Goal: Task Accomplishment & Management: Use online tool/utility

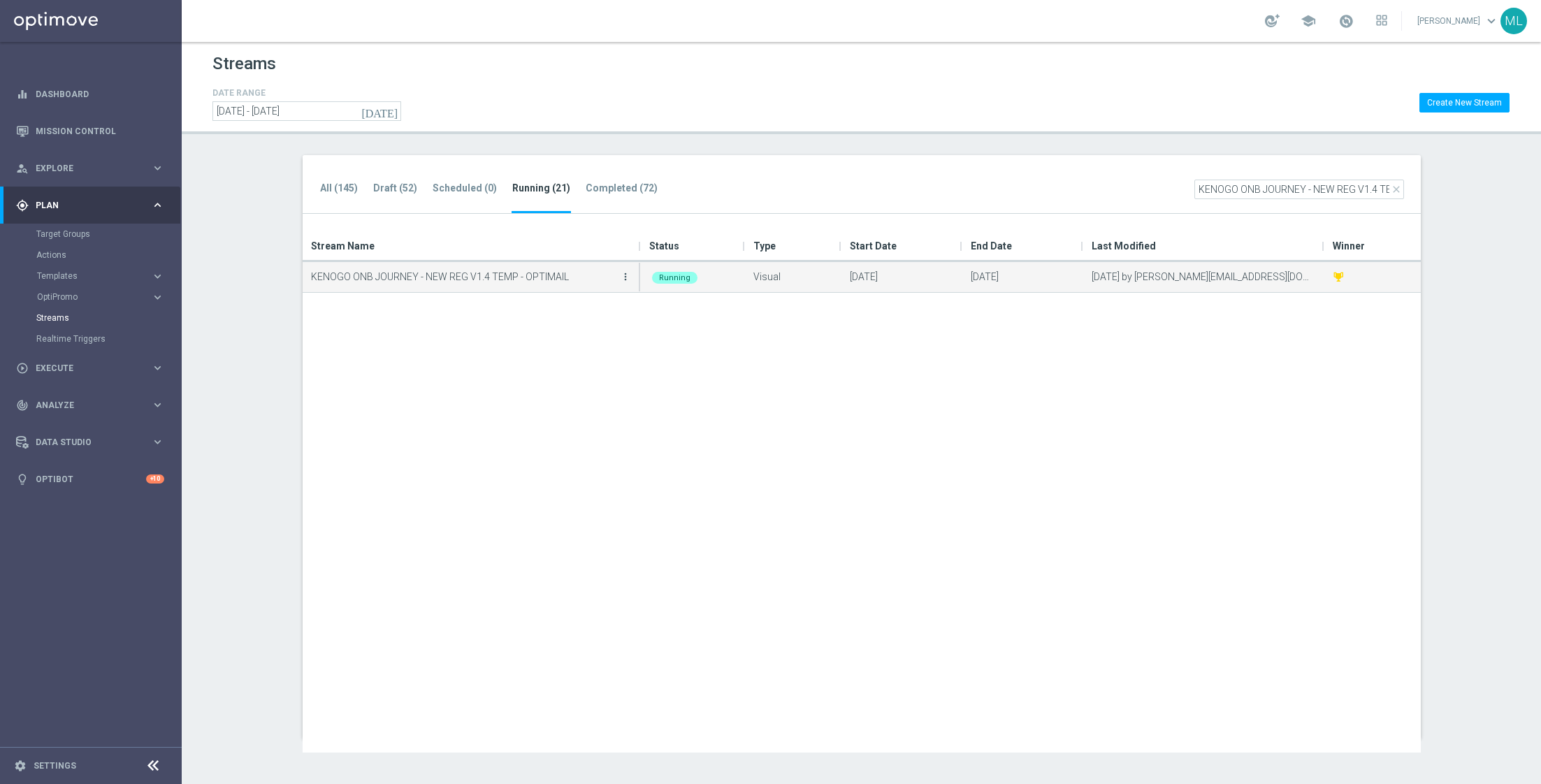
click at [627, 281] on icon "more_vert" at bounding box center [626, 276] width 11 height 11
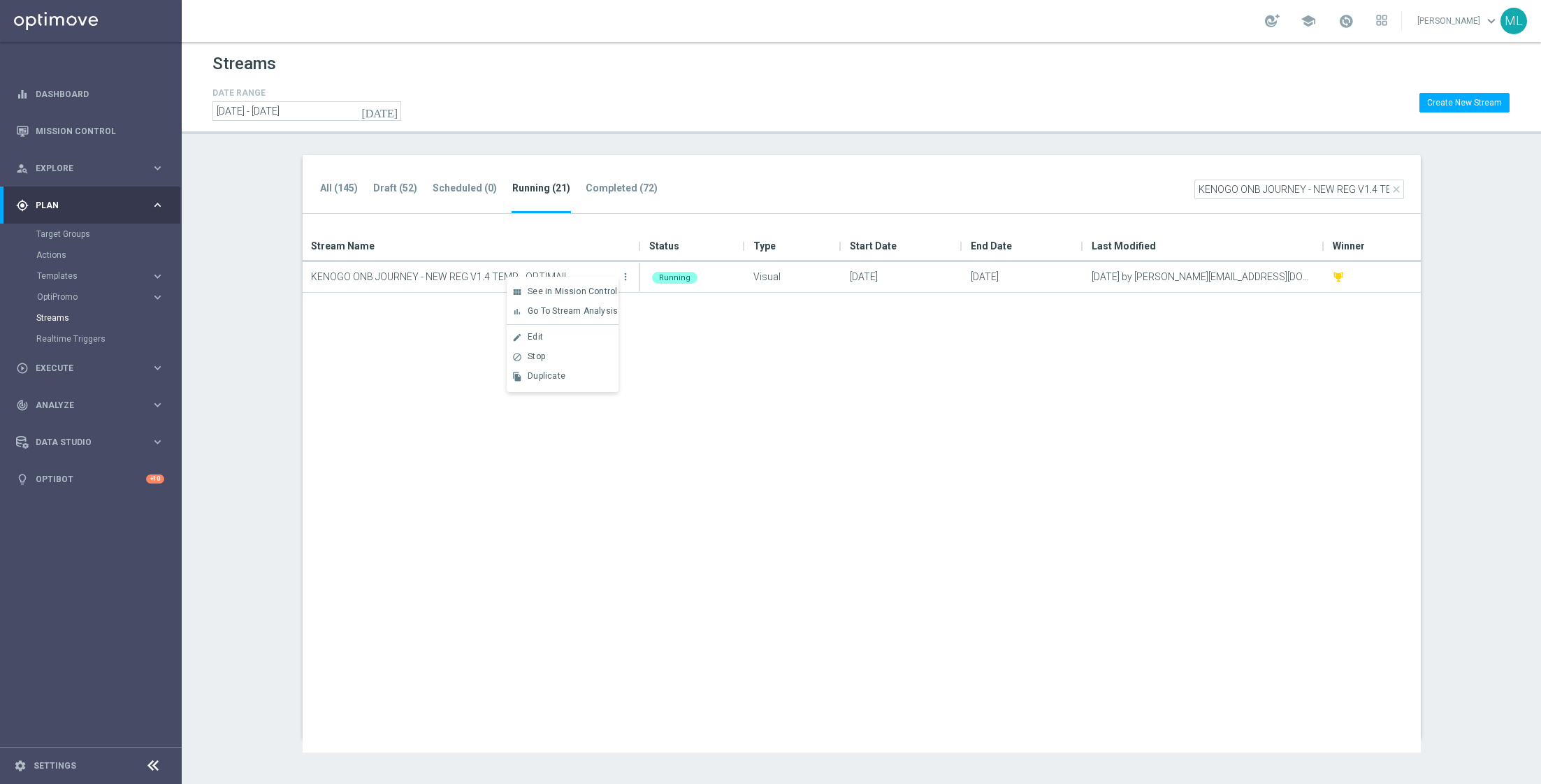
click at [685, 348] on div "KENOGO ONB JOURNEY - NEW REG V1.4 TEMP - OPTIMAIL more_vert Running Visual 22 J…" at bounding box center [861, 508] width 1118 height 491
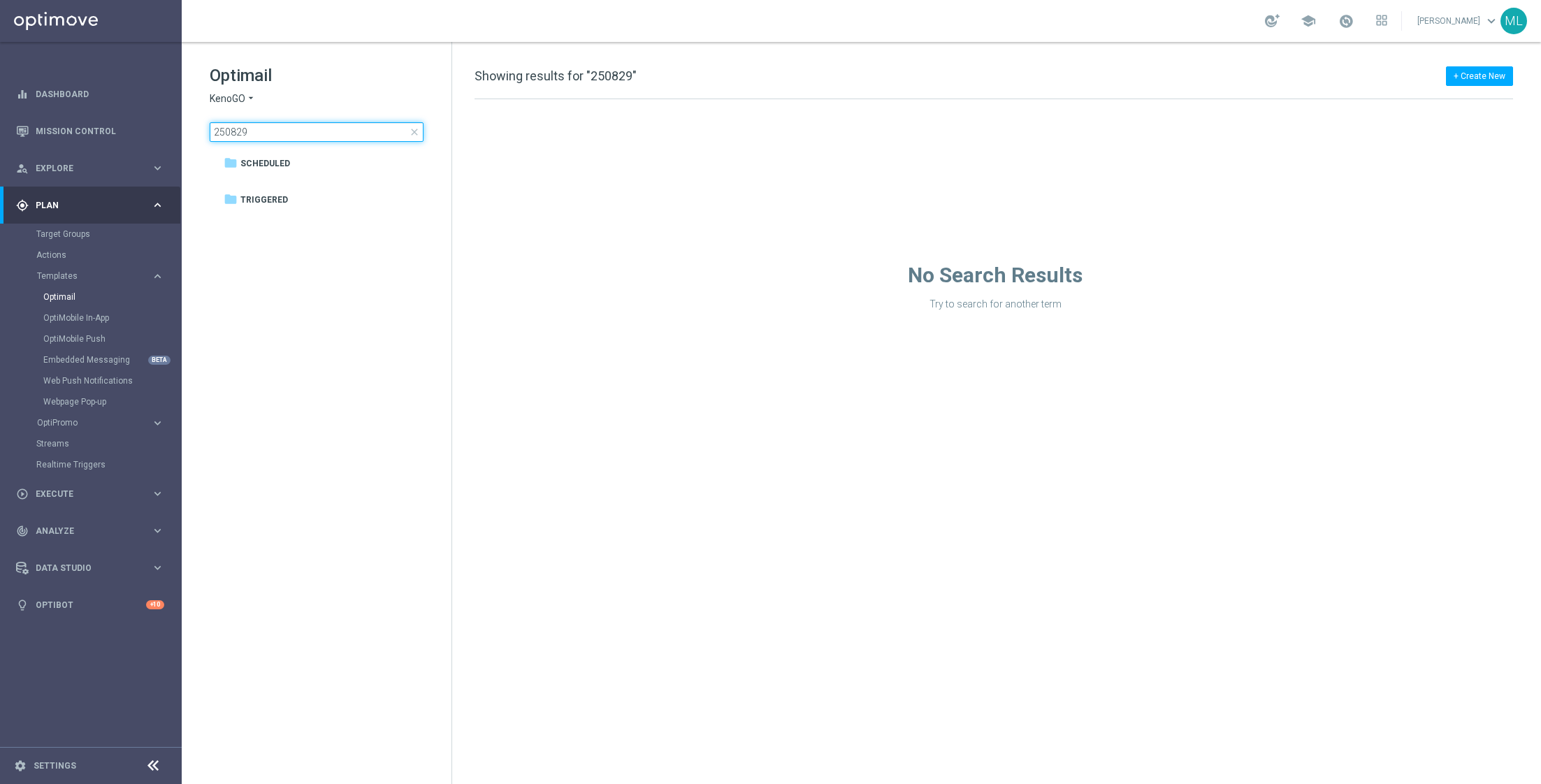
drag, startPoint x: 260, startPoint y: 128, endPoint x: 197, endPoint y: 128, distance: 63.0
click at [197, 128] on div "Optimail KenoGO arrow_drop_down × KenoGO 250829 close folder 1 Folder folder Sc…" at bounding box center [316, 138] width 269 height 192
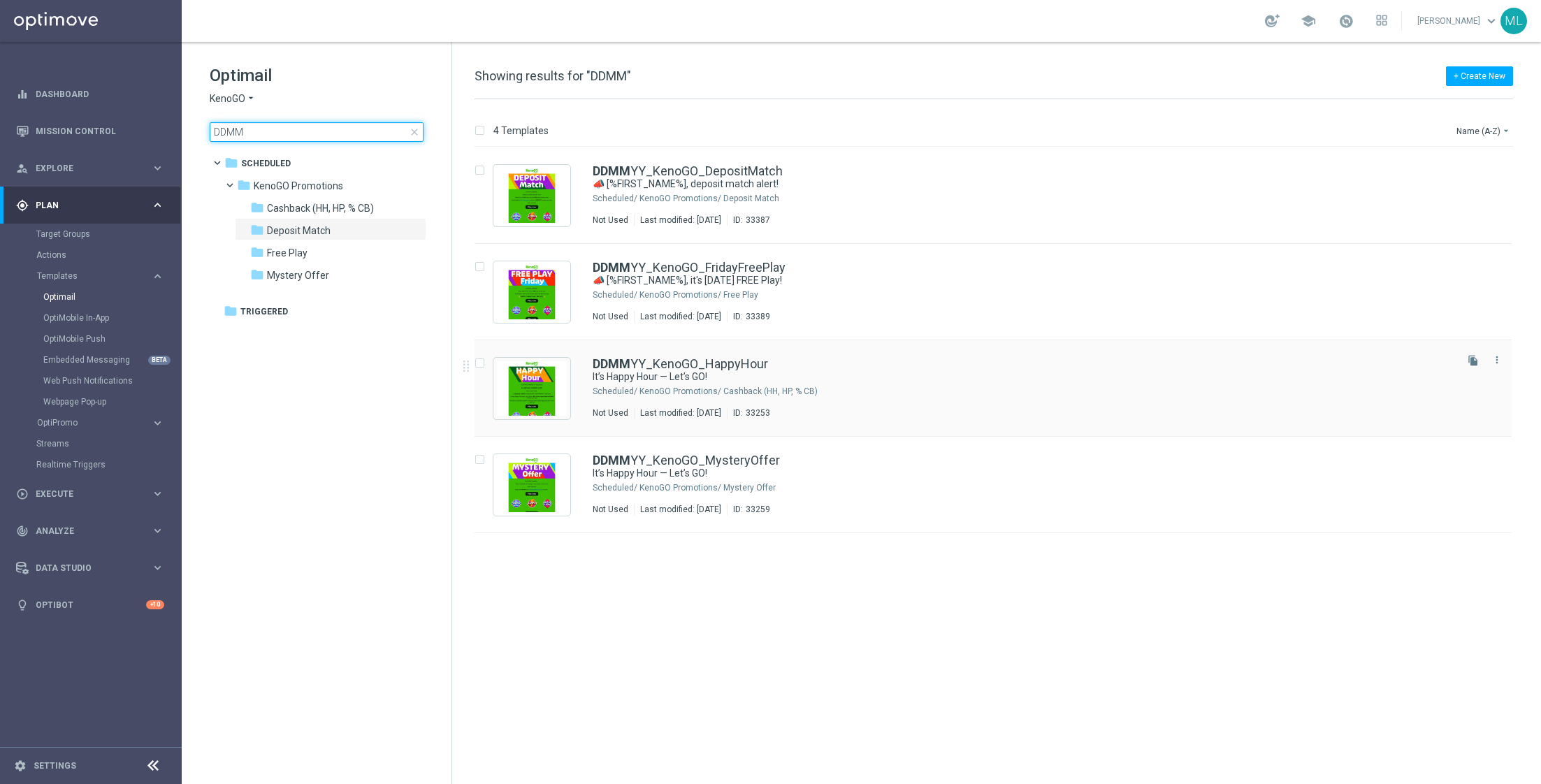
type input "DDMM"
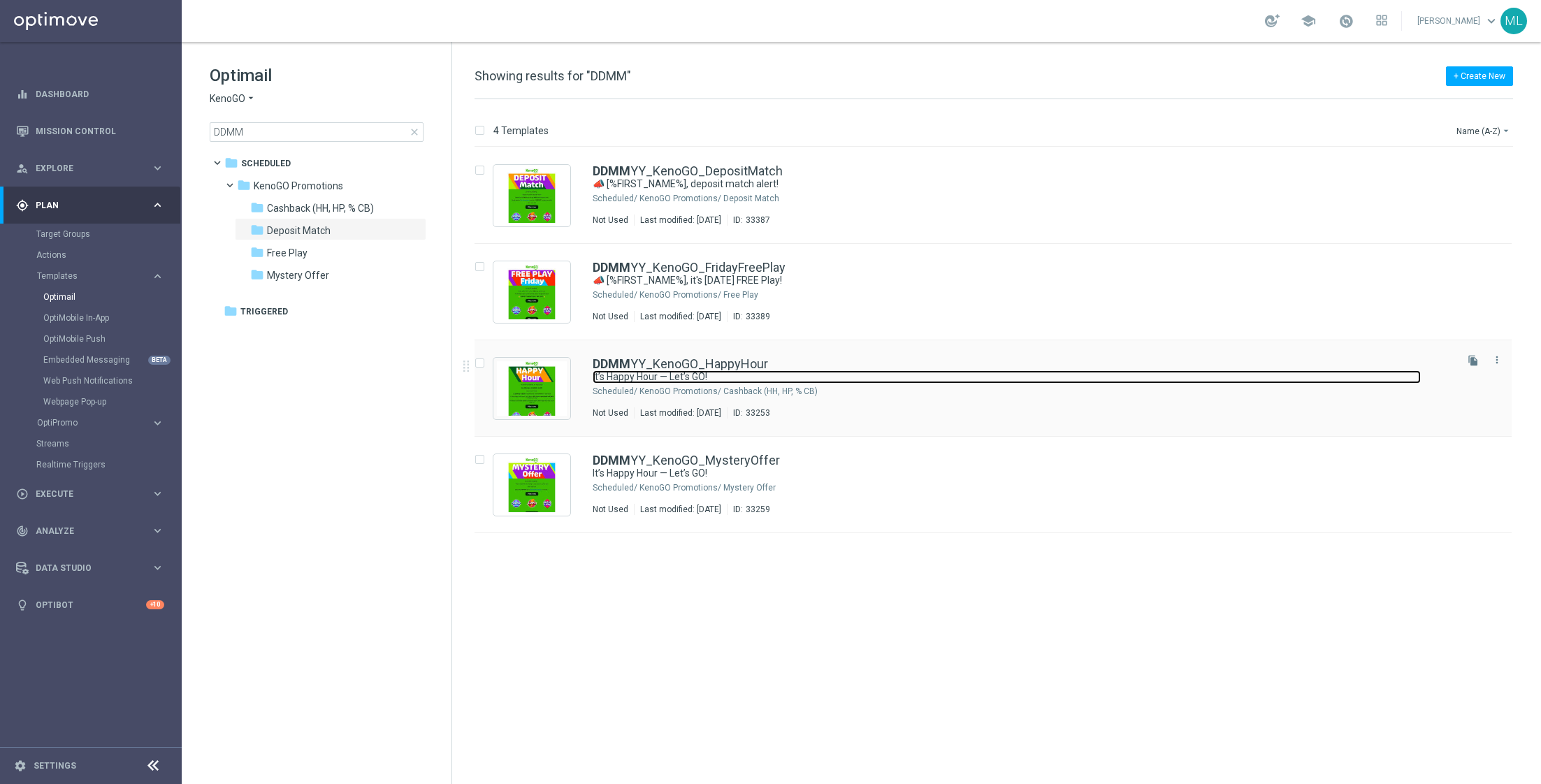
click at [811, 382] on link "It’s Happy Hour — Let’s GO!" at bounding box center [1006, 377] width 828 height 13
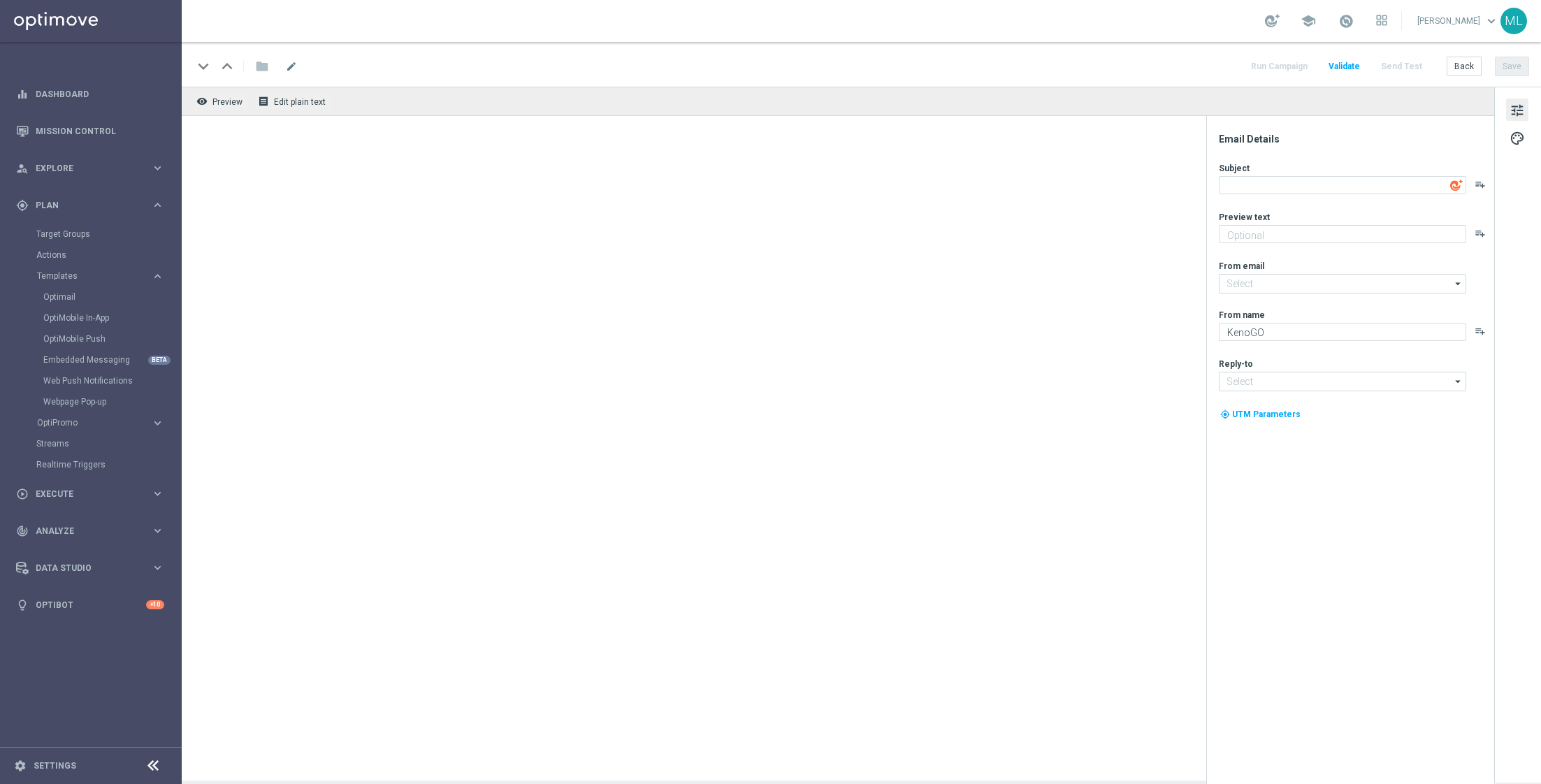
type input "[EMAIL_ADDRESS][DOMAIN_NAME]"
type textarea "It’s Happy Hour — Let’s GO!"
type textarea "Get 50% back in BONUS CASH!"
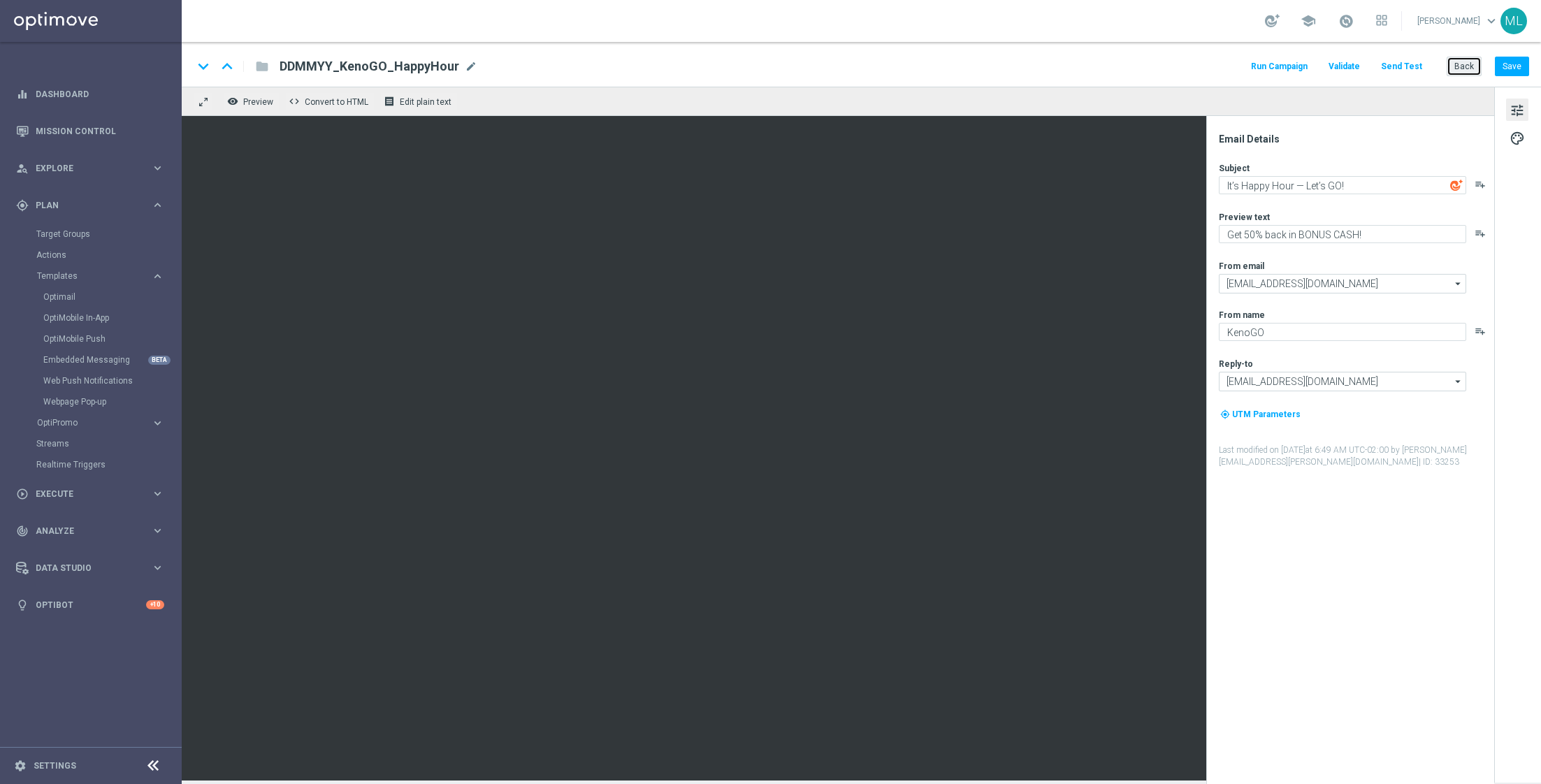
click at [1457, 68] on button "Back" at bounding box center [1464, 66] width 35 height 20
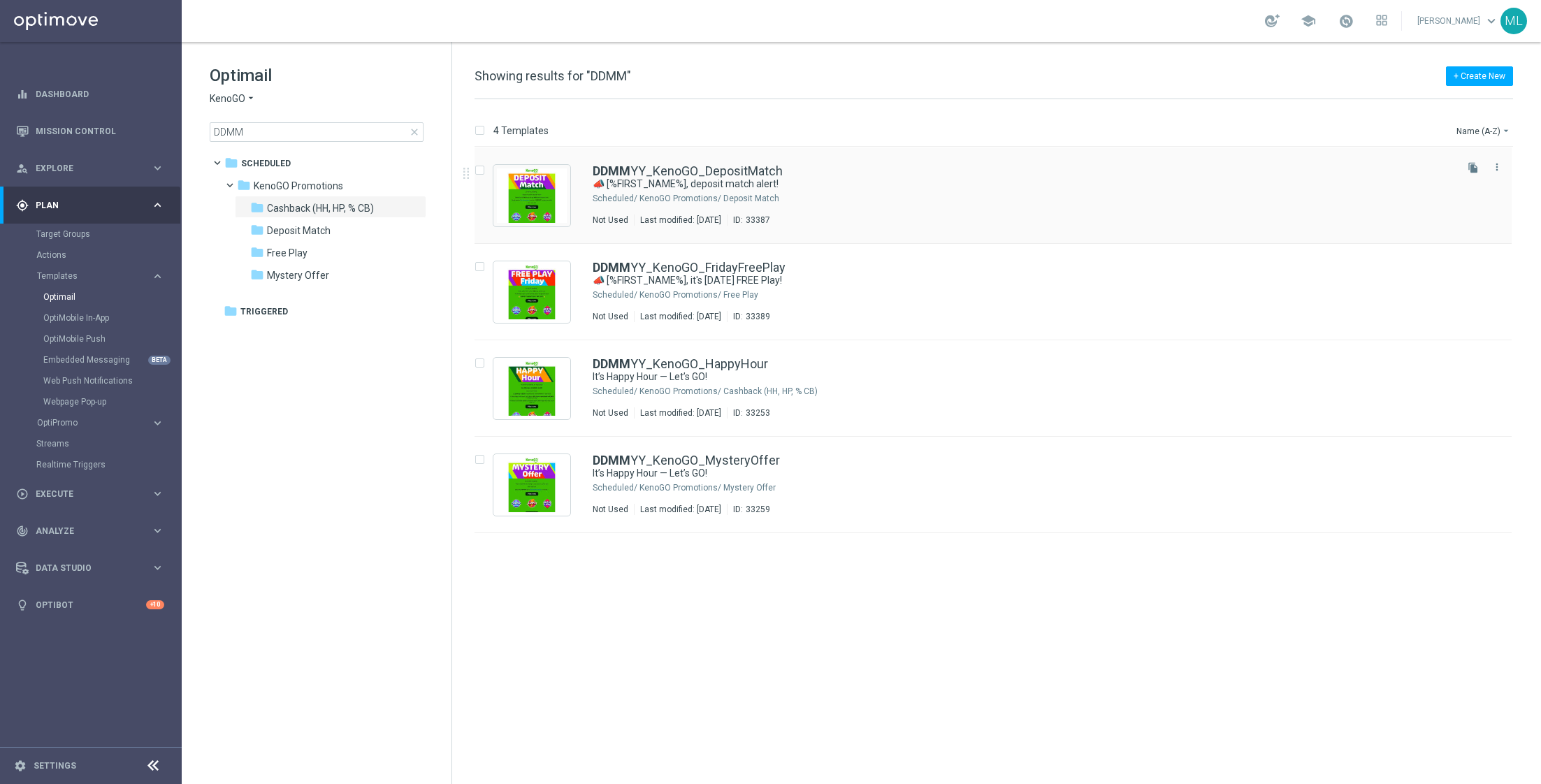
click at [919, 176] on div "DDMM YY_KenoGO_DepositMatch" at bounding box center [1023, 171] width 861 height 13
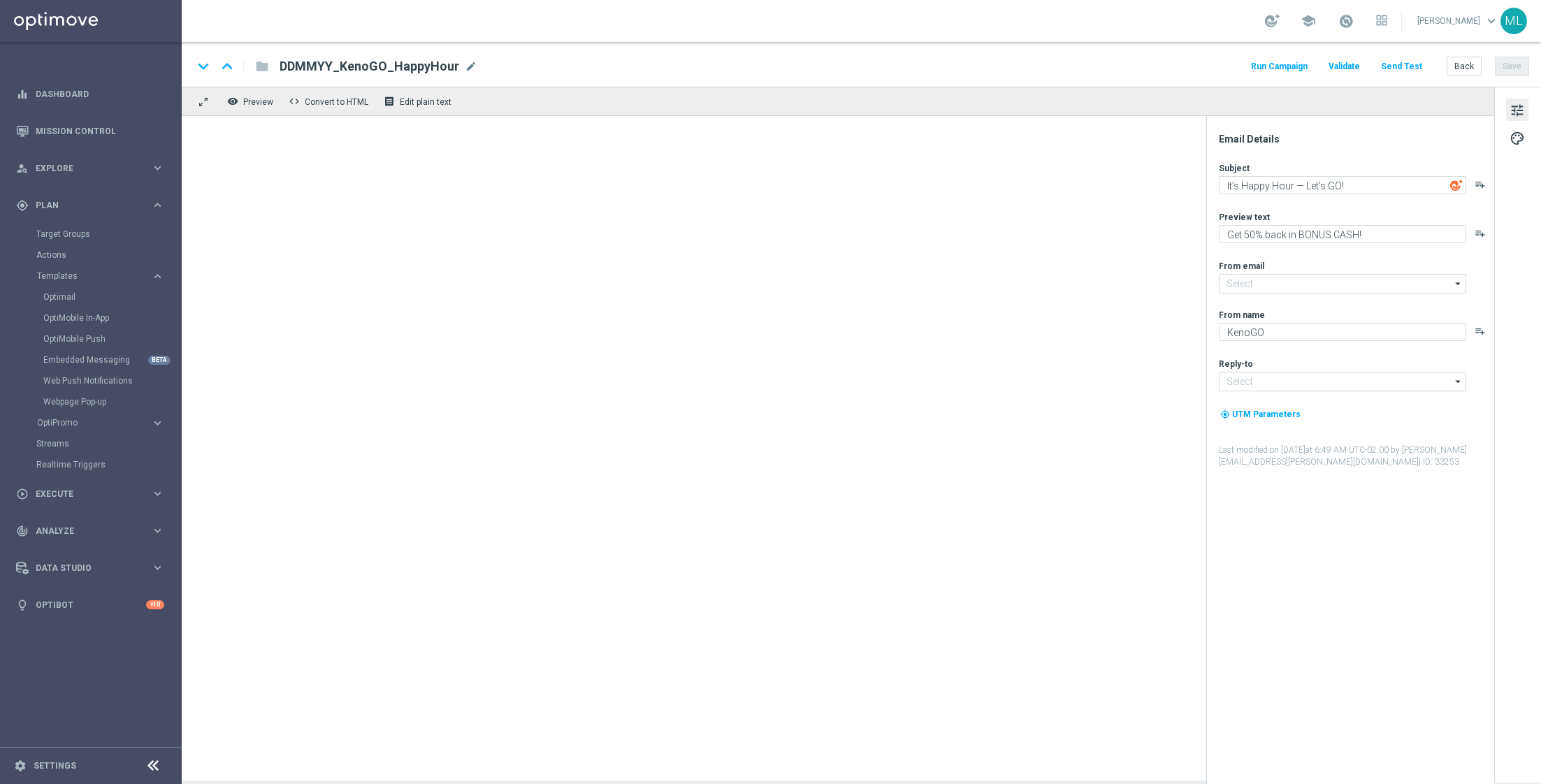
type input "[EMAIL_ADDRESS][DOMAIN_NAME]"
type textarea "📣 [%FIRST_NAME%], deposit match alert!"
type textarea "Your turn to get matched!"
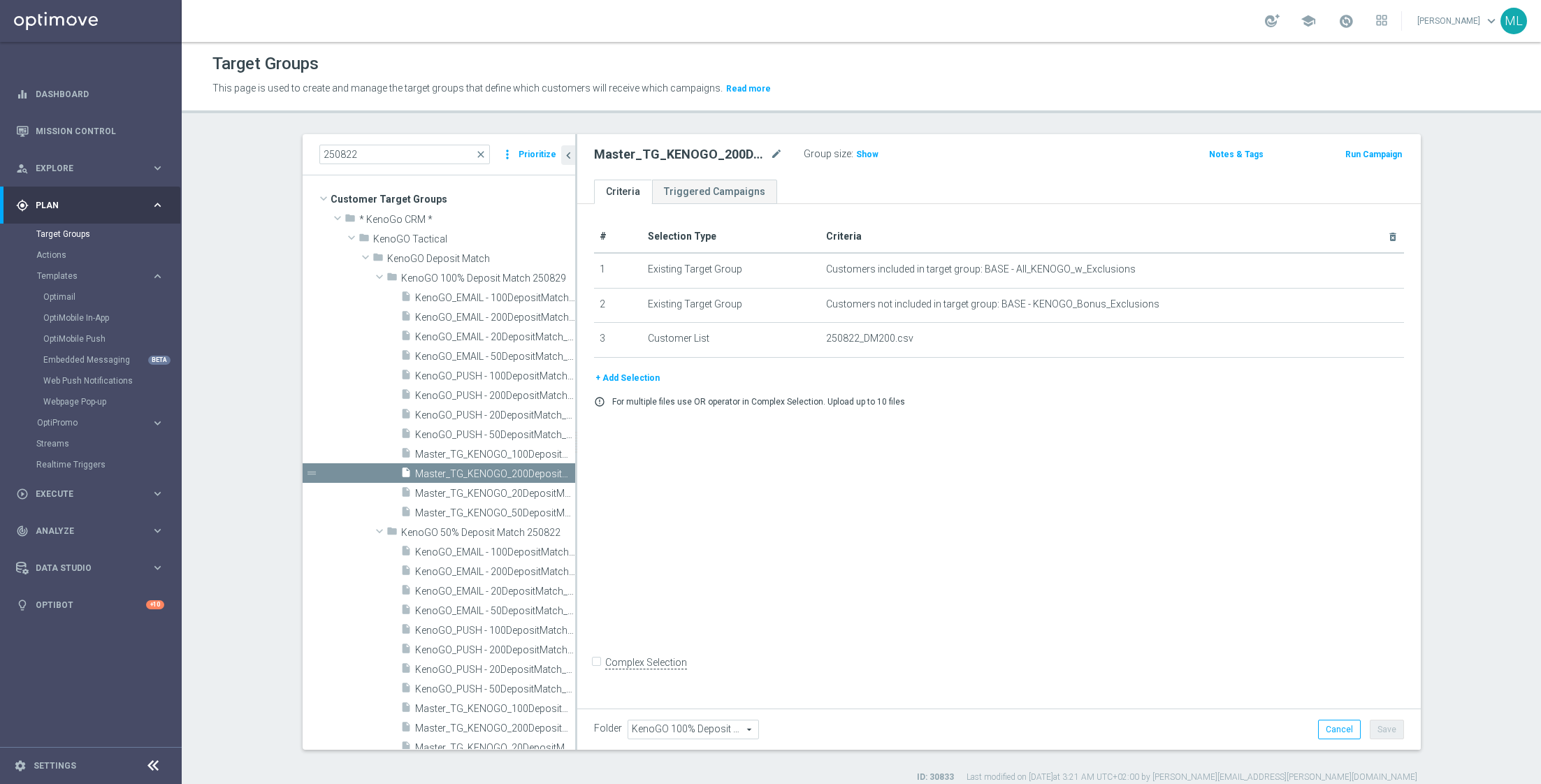
scroll to position [45, 0]
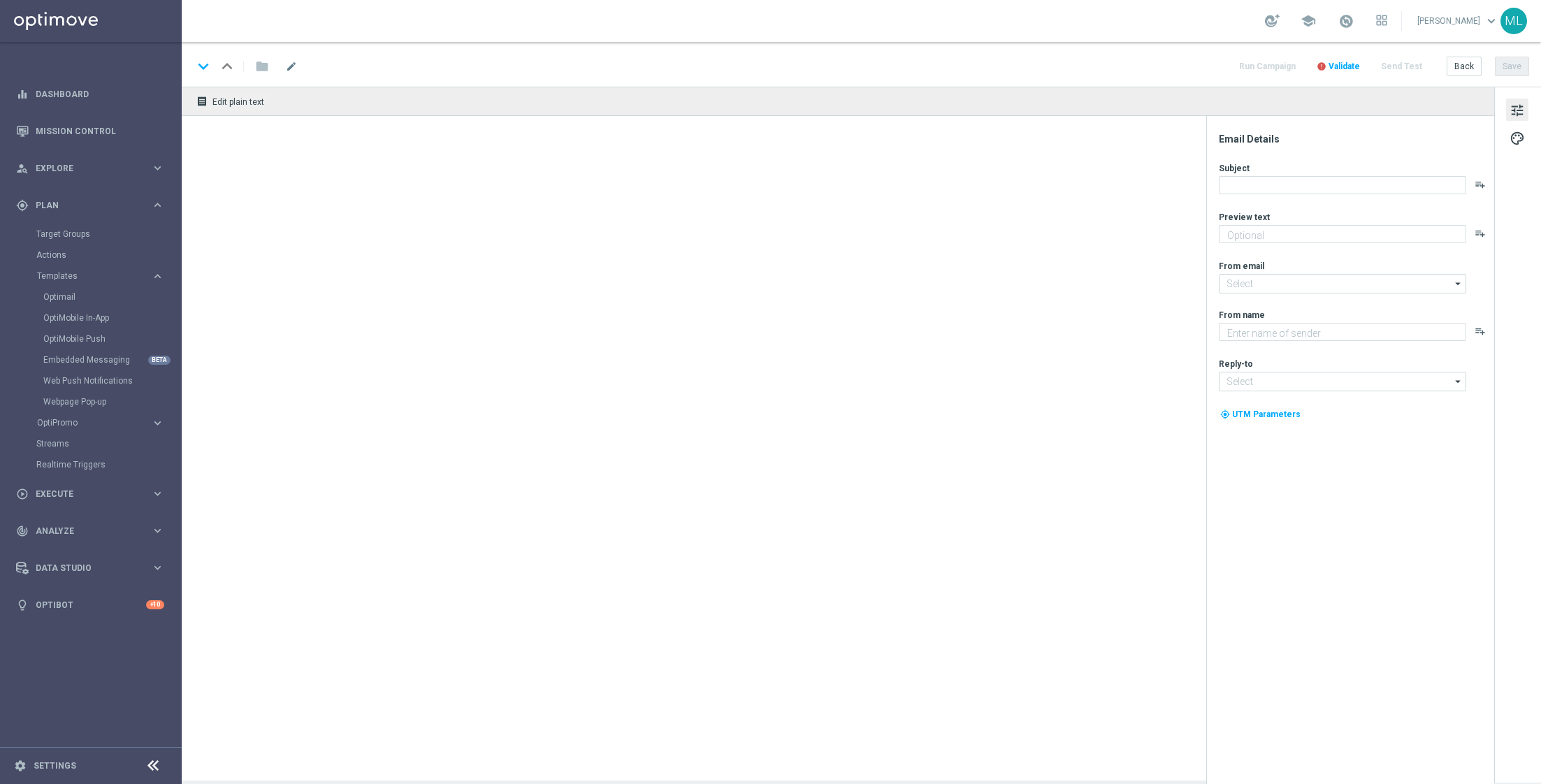
type textarea "Get 50% back in BONUS CASH!"
type input "[EMAIL_ADDRESS][DOMAIN_NAME]"
type textarea "KenoGO"
type input "[EMAIL_ADDRESS][DOMAIN_NAME]"
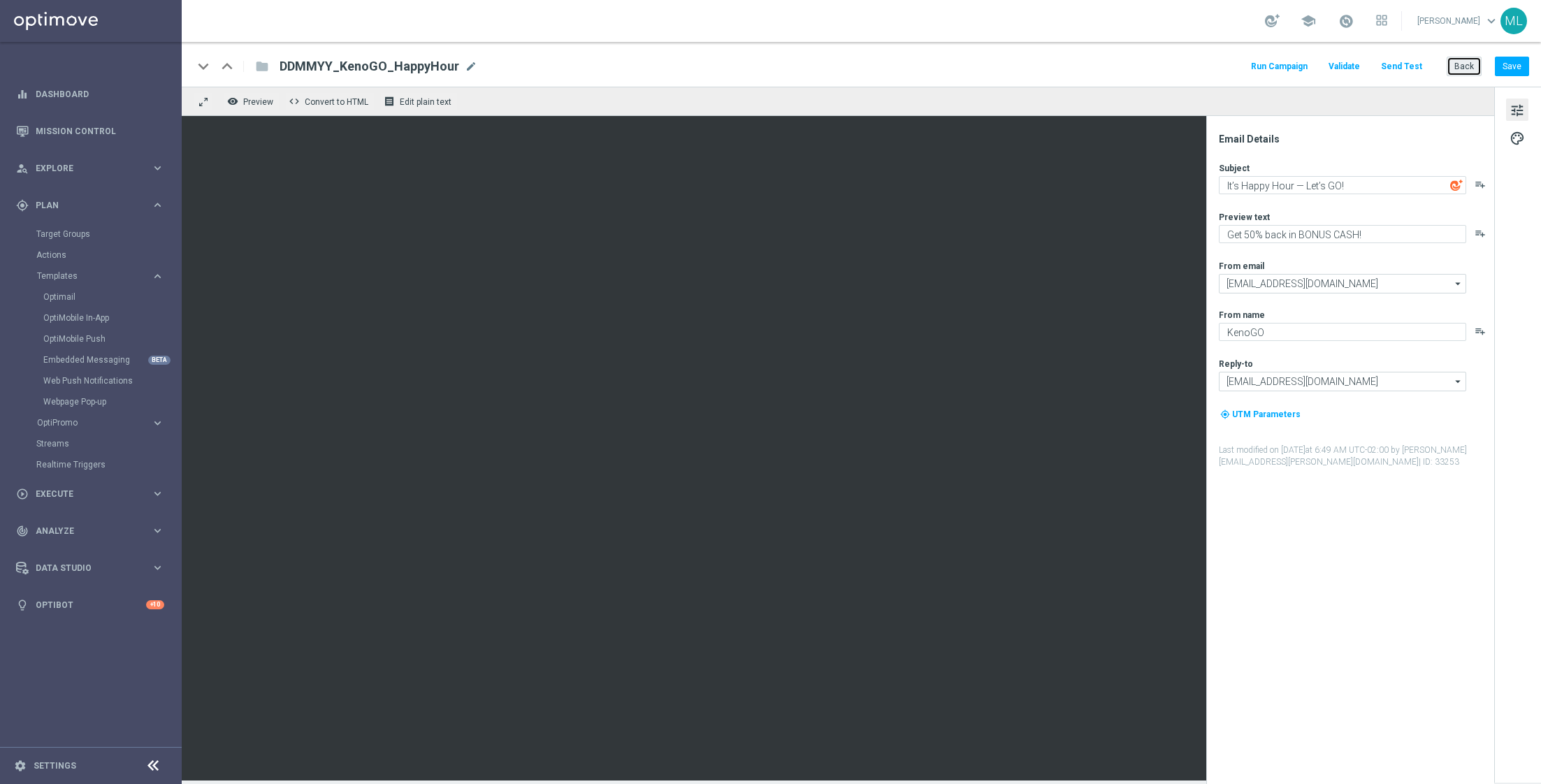
click at [1455, 71] on button "Back" at bounding box center [1464, 66] width 35 height 20
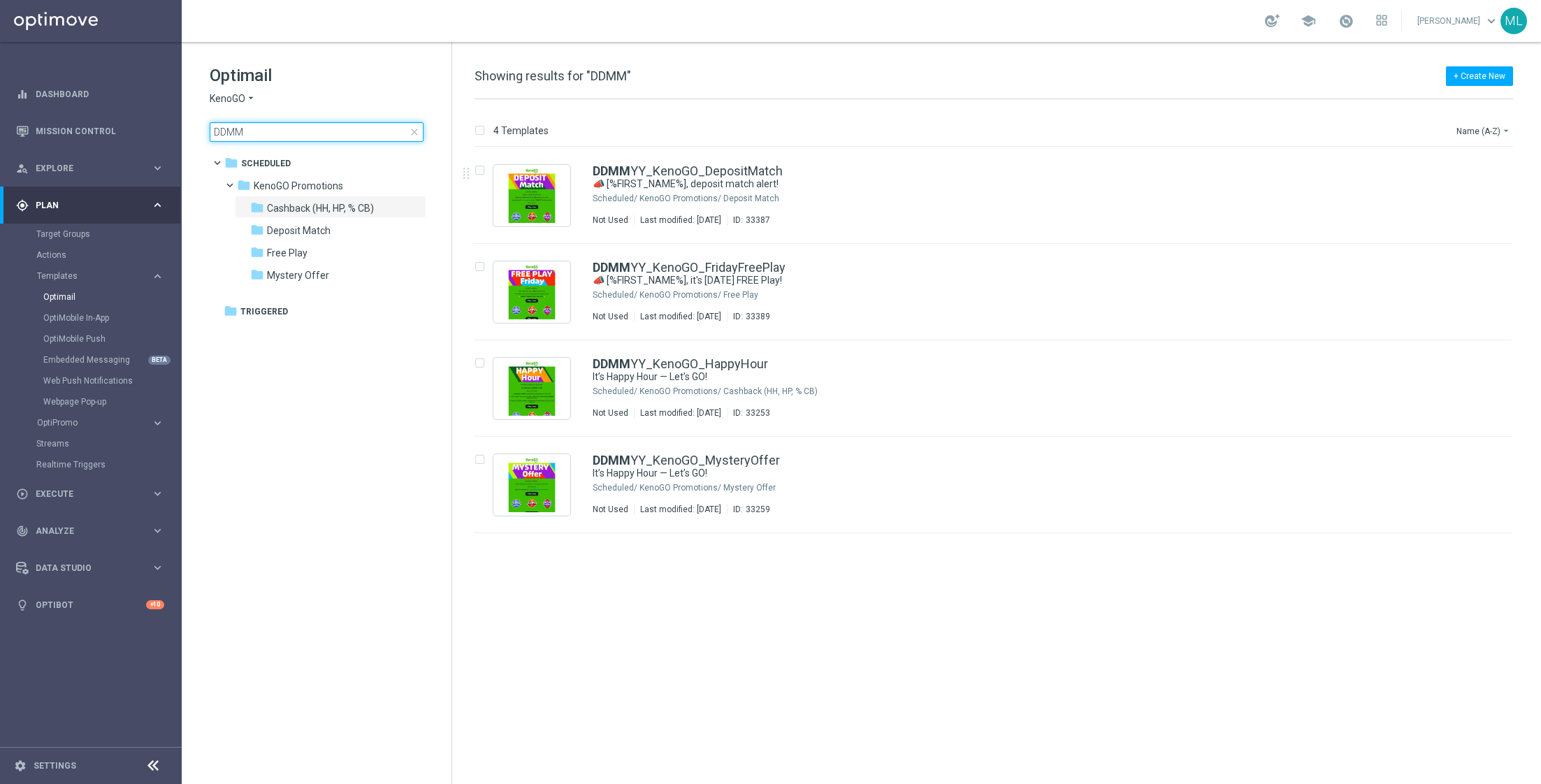
drag, startPoint x: 290, startPoint y: 138, endPoint x: 194, endPoint y: 137, distance: 96.0
click at [194, 137] on div "Optimail KenoGO arrow_drop_down × KenoGO DDMM close folder 1 Folder folder Sche…" at bounding box center [316, 138] width 269 height 192
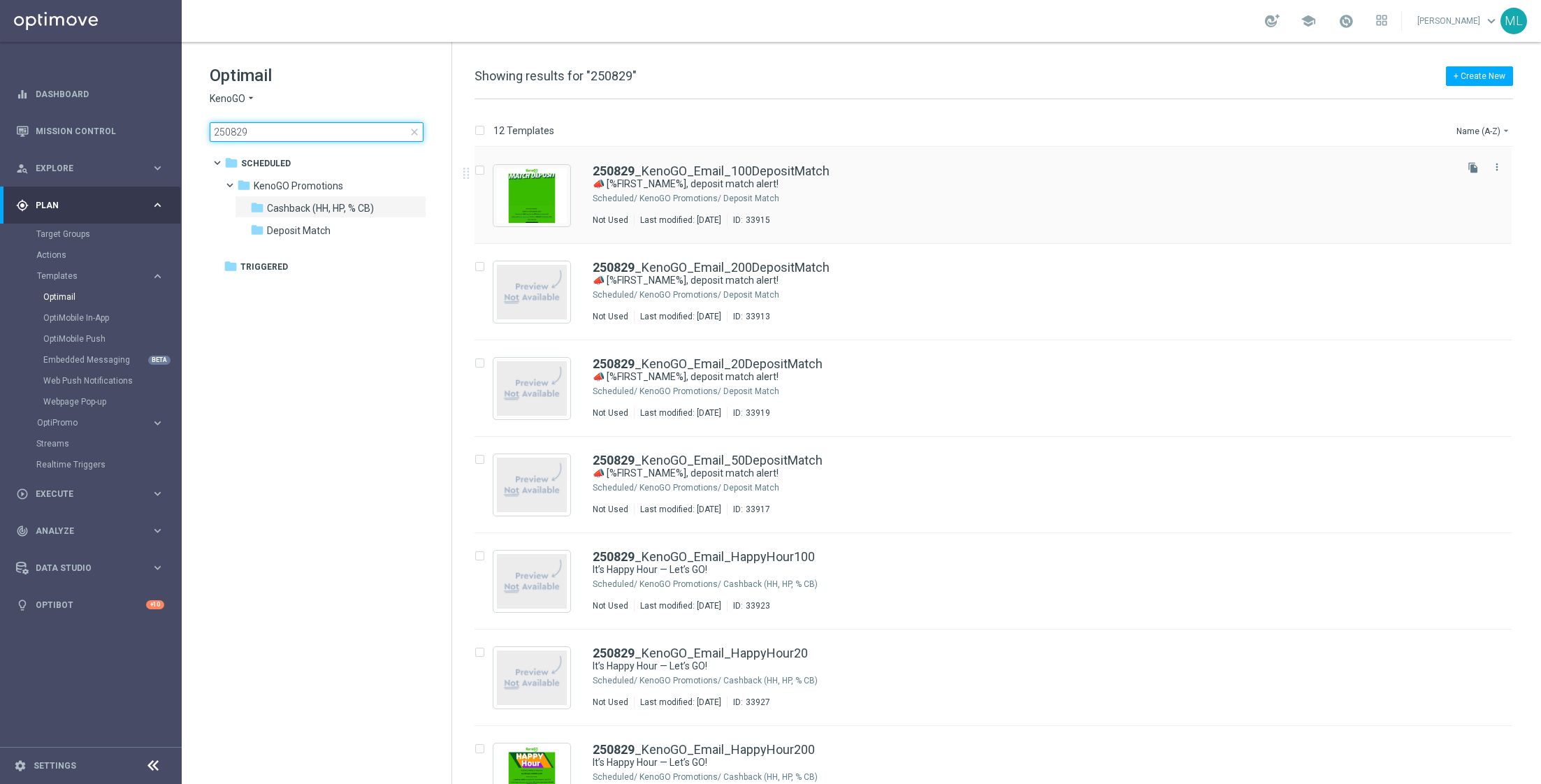
type input "250829"
click at [865, 214] on div "Not Used Last modified: [DATE] ID: 33915" at bounding box center [1023, 220] width 861 height 11
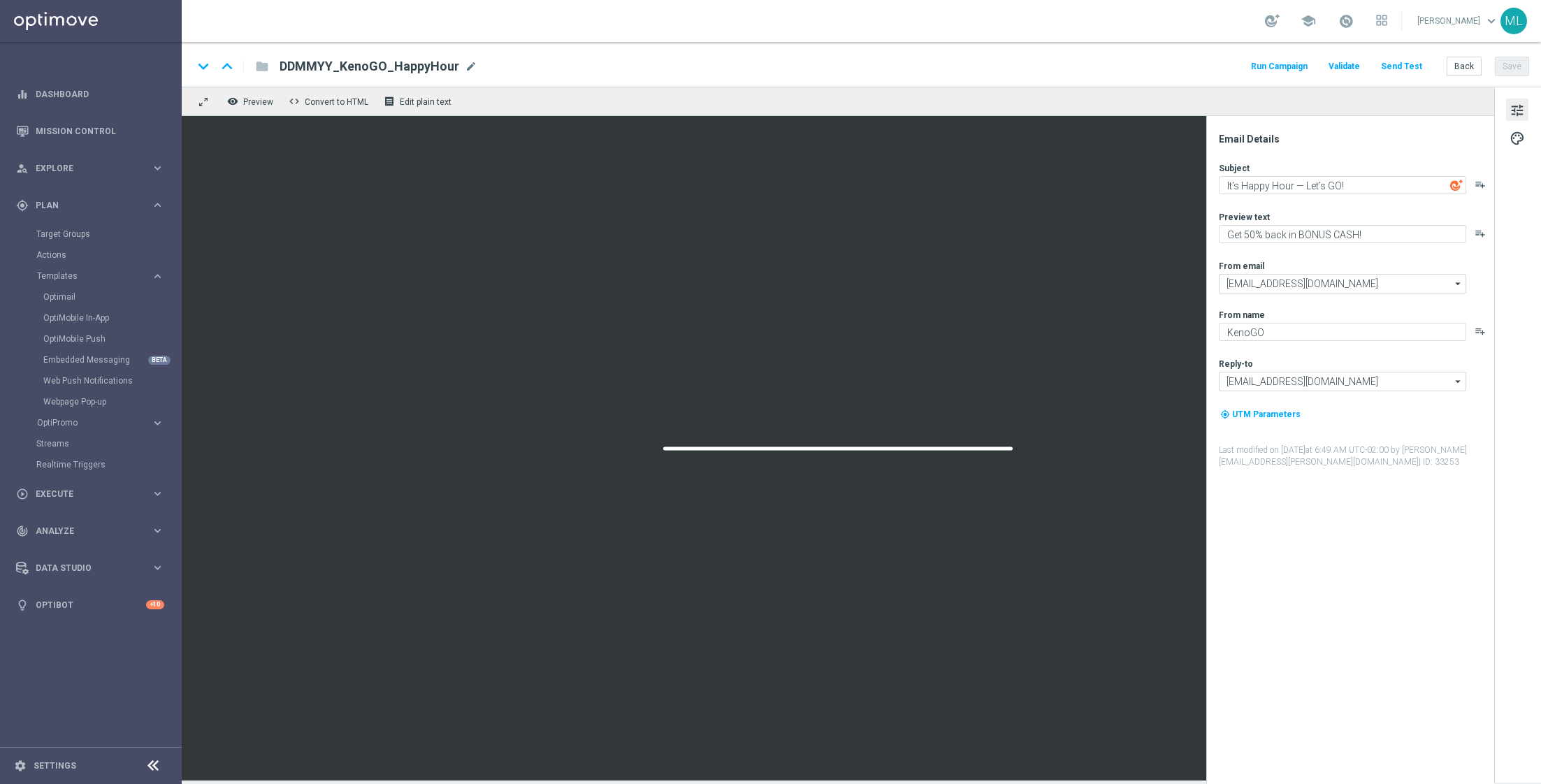
type textarea "📣 [%FIRST_NAME%], deposit match alert!"
type textarea "Your turn to get matched!"
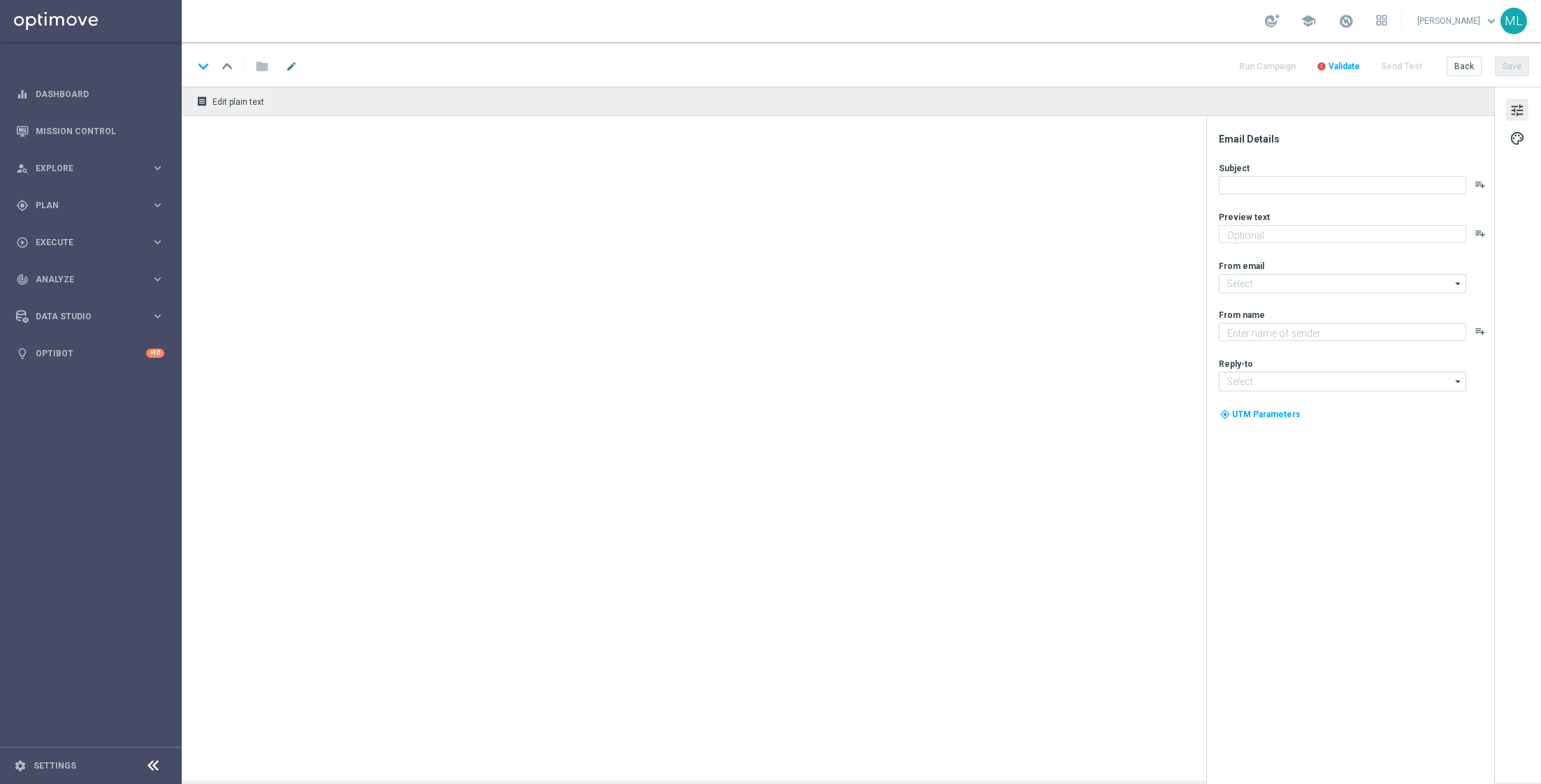
type textarea "Get 50% back in BONUS CASH!"
type input "[EMAIL_ADDRESS][DOMAIN_NAME]"
type textarea "KenoGO"
type input "[EMAIL_ADDRESS][DOMAIN_NAME]"
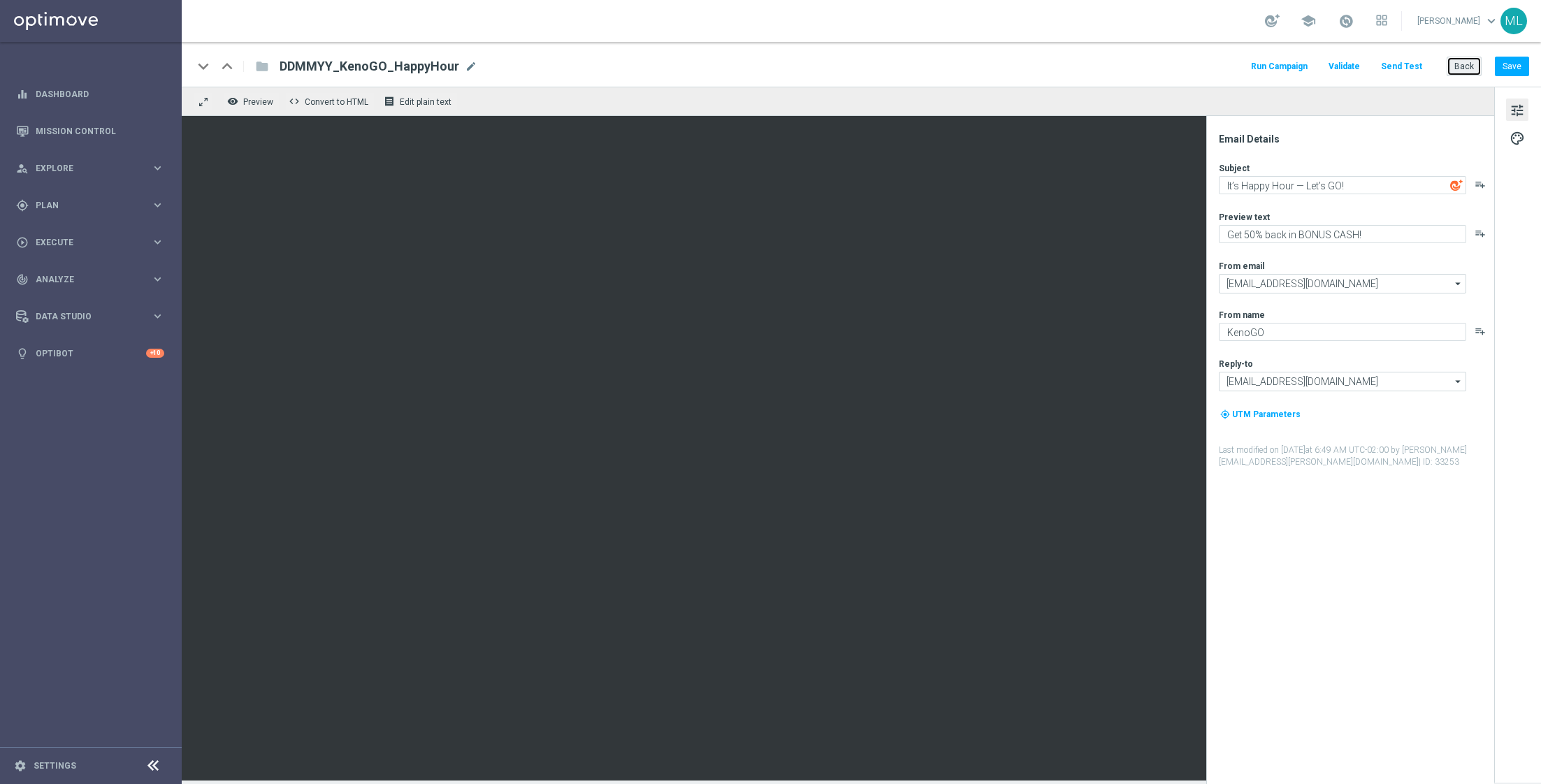
click at [1464, 67] on button "Back" at bounding box center [1464, 66] width 35 height 20
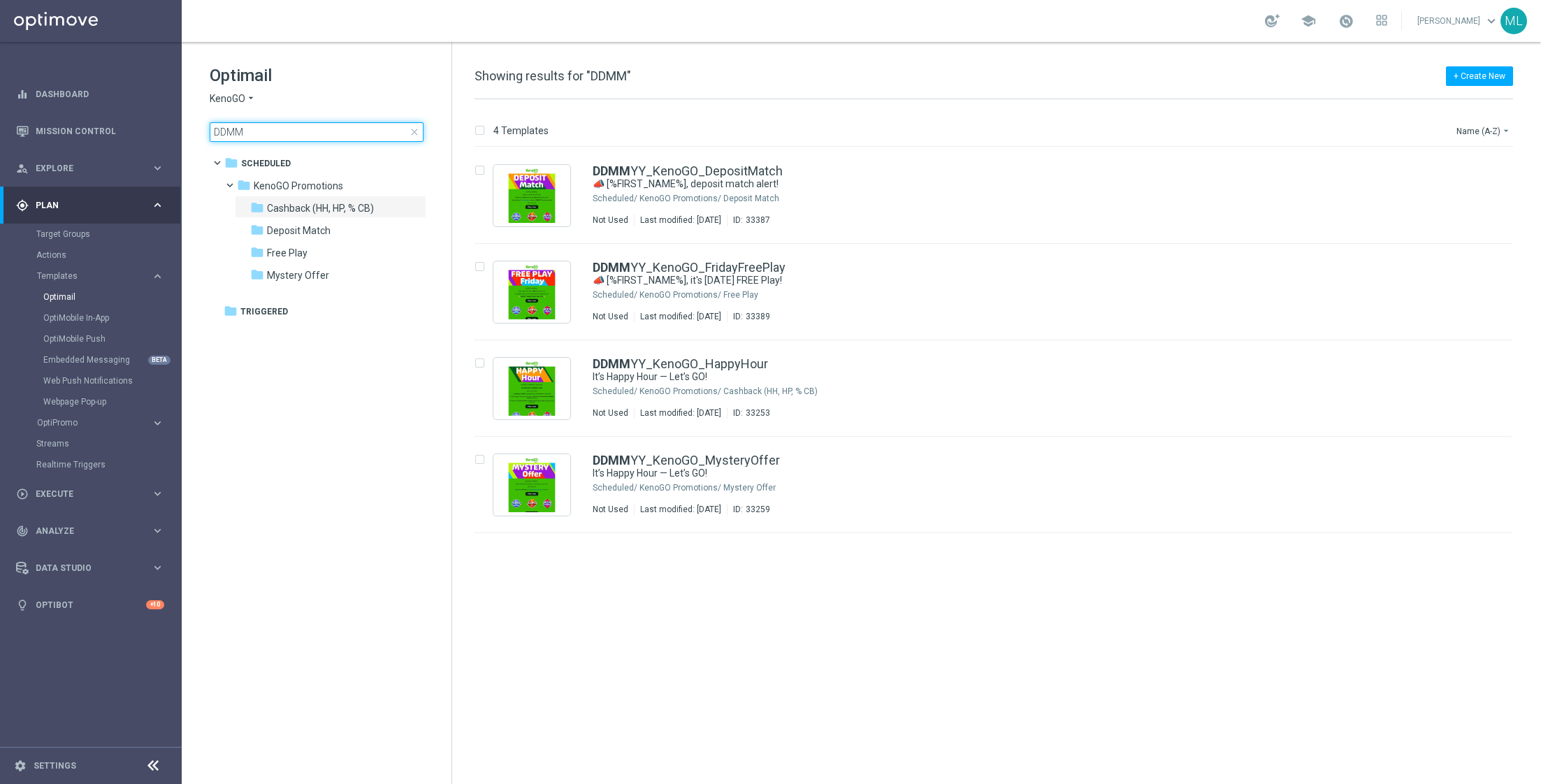
drag, startPoint x: 305, startPoint y: 135, endPoint x: 201, endPoint y: 130, distance: 104.1
click at [201, 130] on div "Optimail KenoGO arrow_drop_down × KenoGO DDMM close folder 1 Folder folder Sche…" at bounding box center [316, 138] width 269 height 192
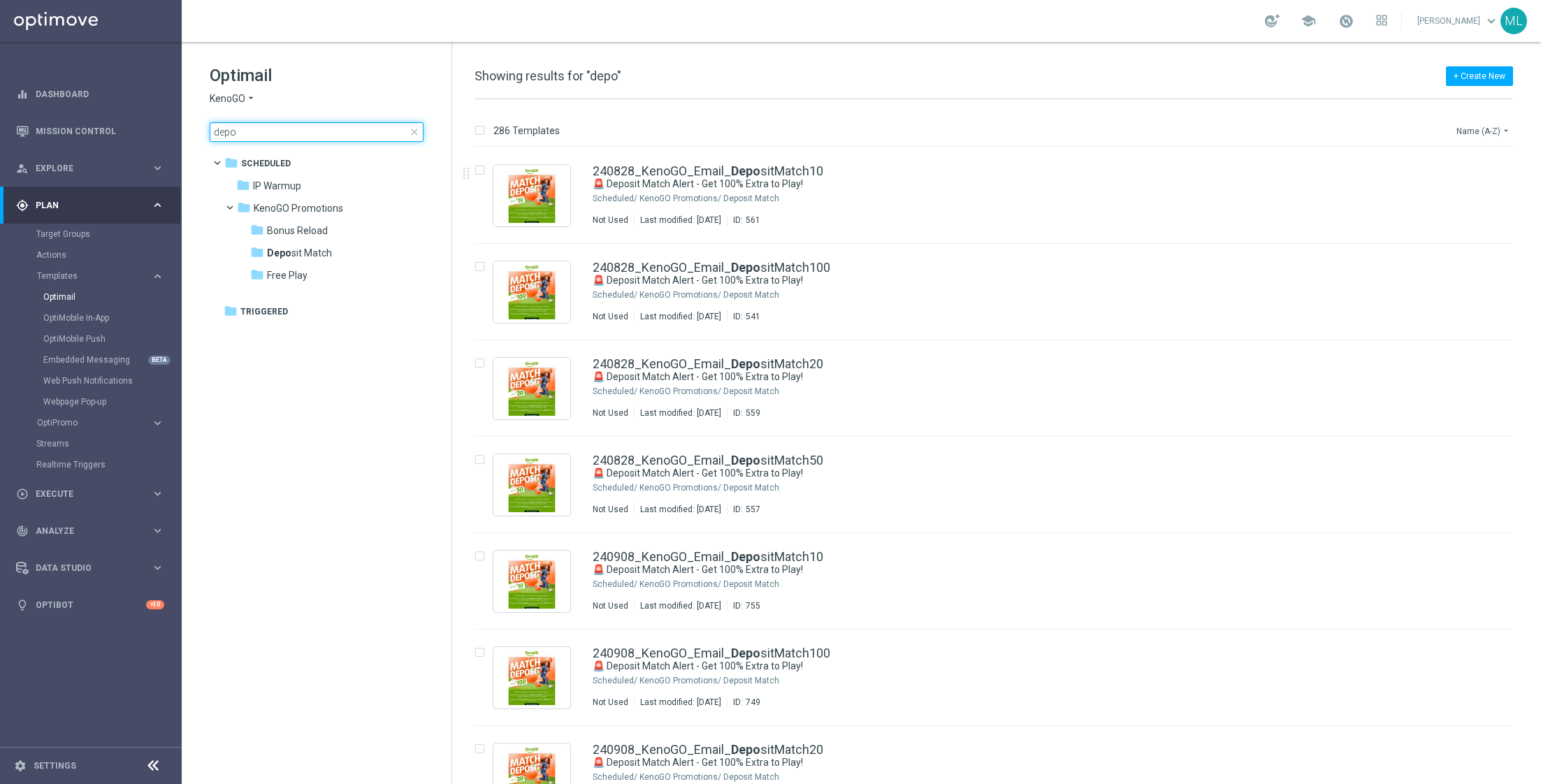
type input "depo"
click at [1496, 132] on button "Name (A-Z) arrow_drop_down" at bounding box center [1484, 131] width 58 height 17
click at [1472, 193] on span "Date Modified (Newest)" at bounding box center [1459, 193] width 93 height 10
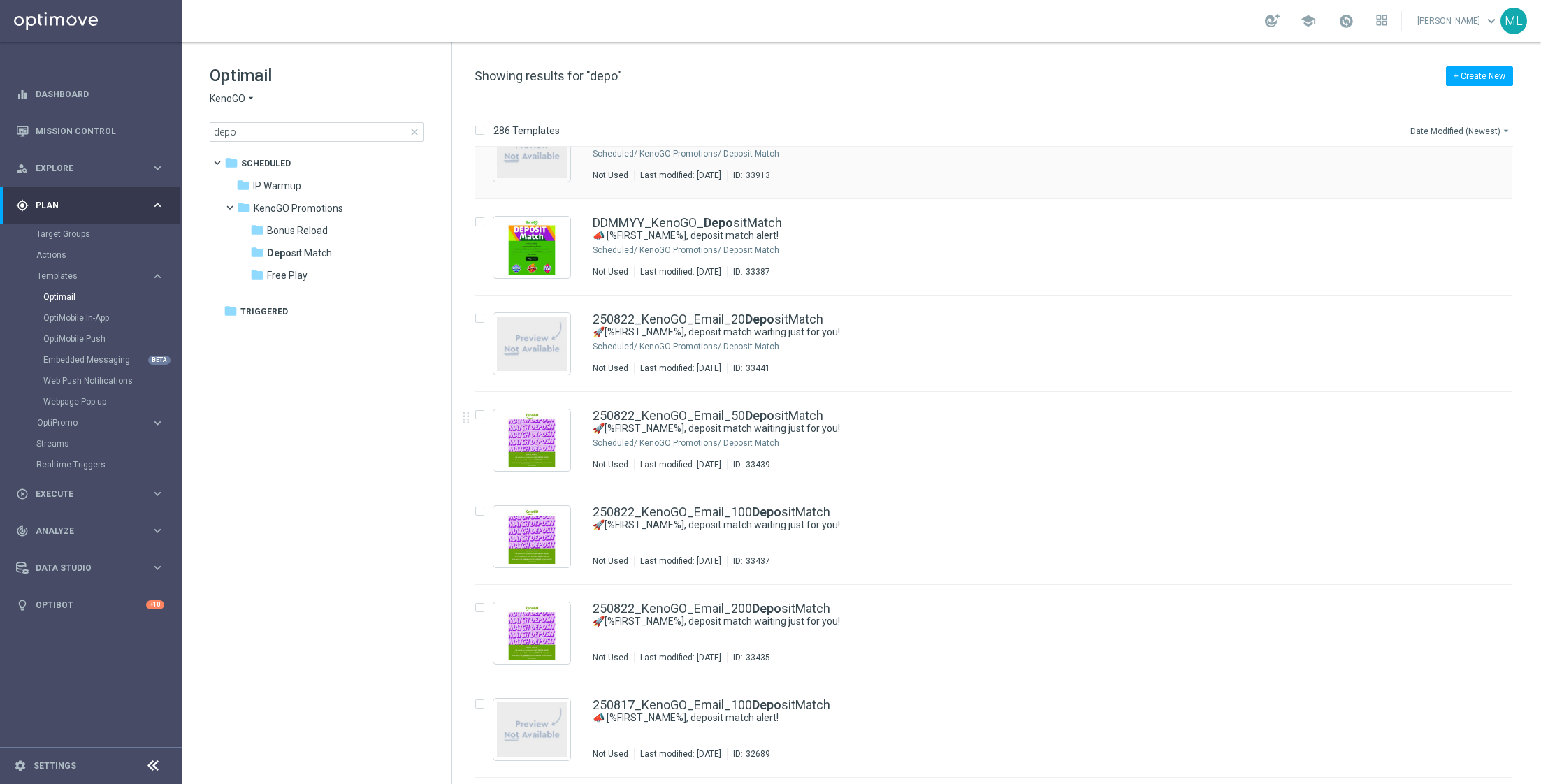
scroll to position [336, 0]
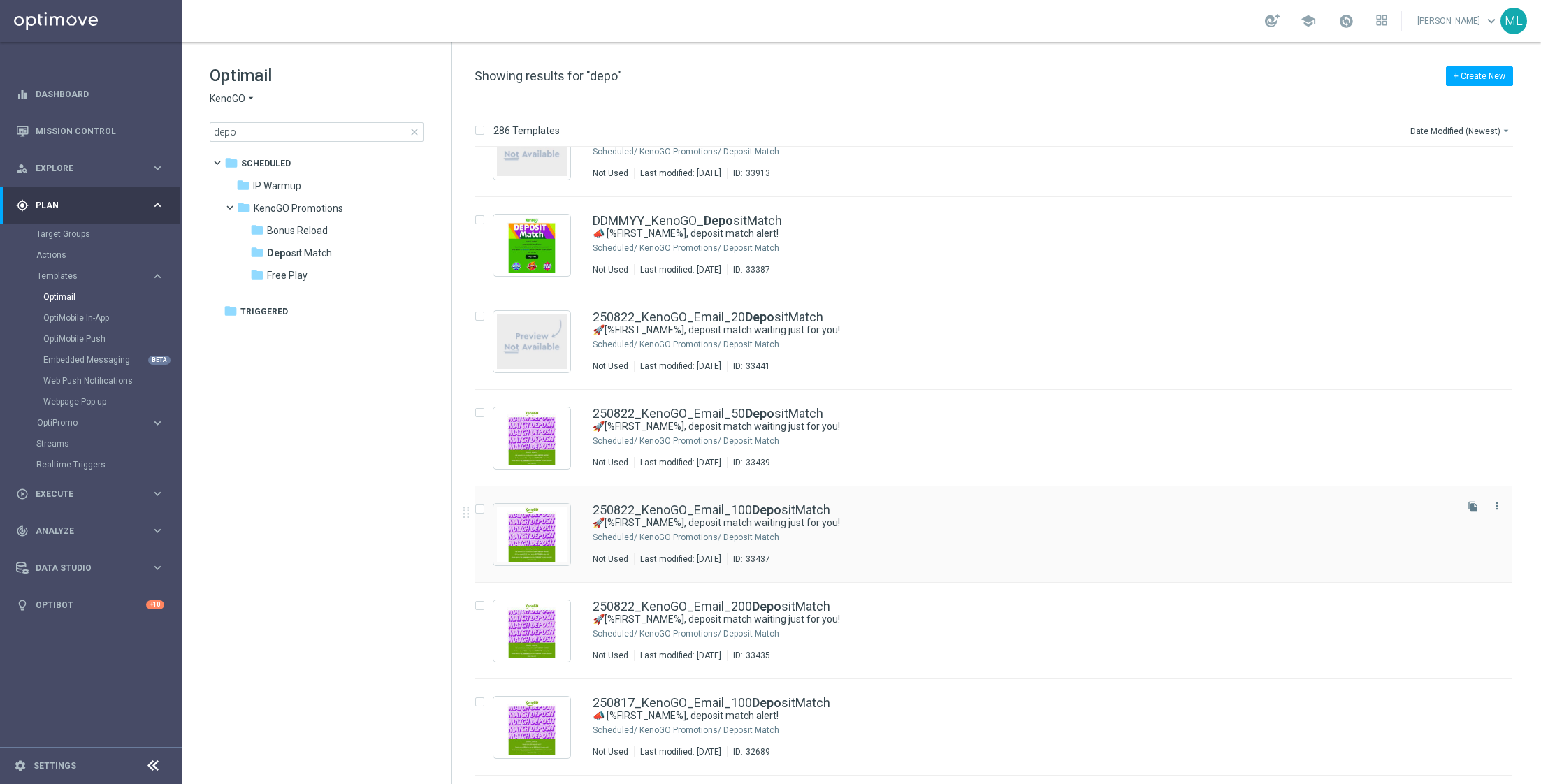
click at [928, 507] on div "250822_KenoGO_Email_100 Depo sitMatch" at bounding box center [1023, 510] width 861 height 13
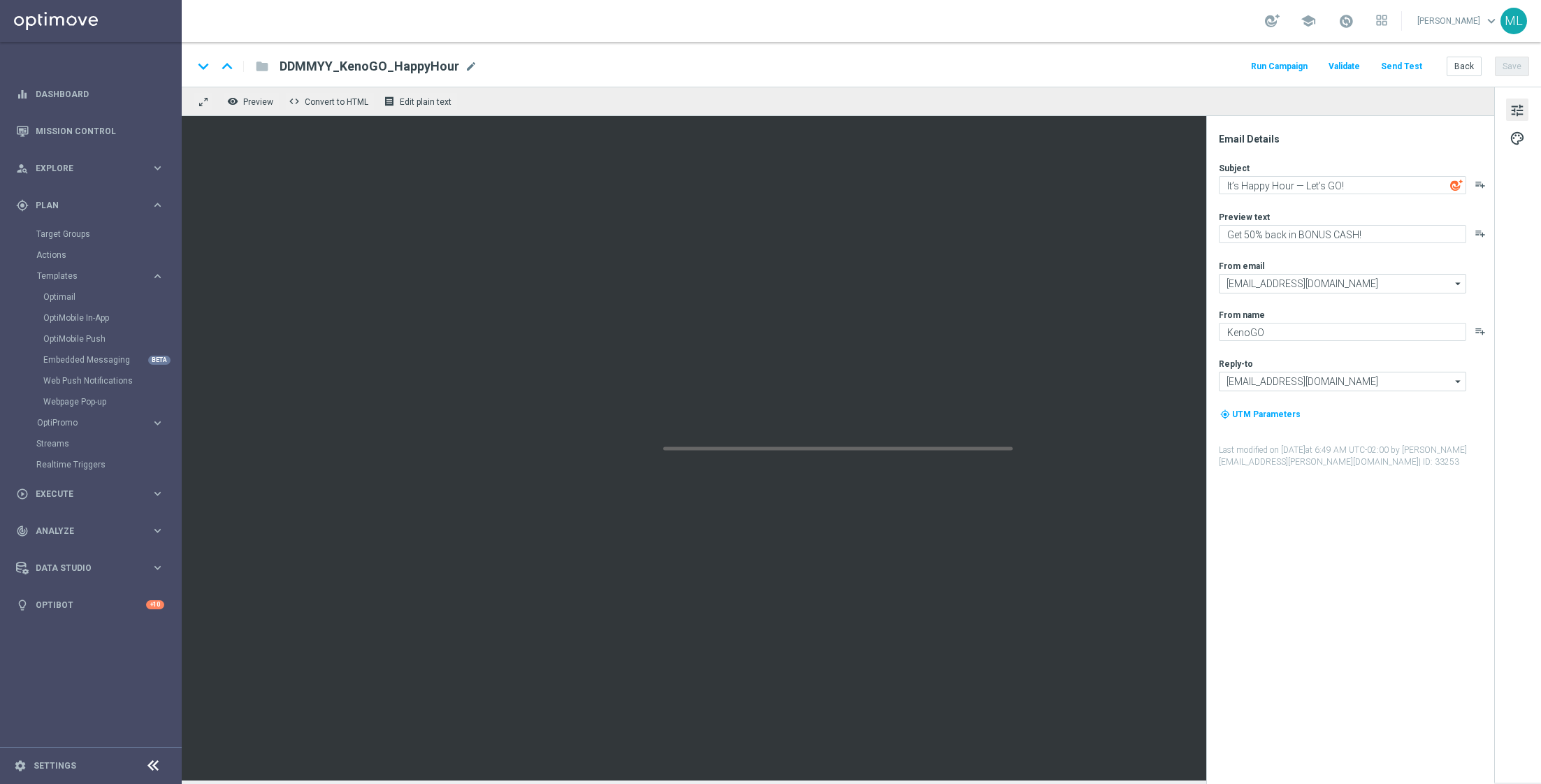
type textarea "🚀[%FIRST_NAME%], deposit match waiting just for you!"
type textarea "Your turn to get matched!"
